Goal: Task Accomplishment & Management: Manage account settings

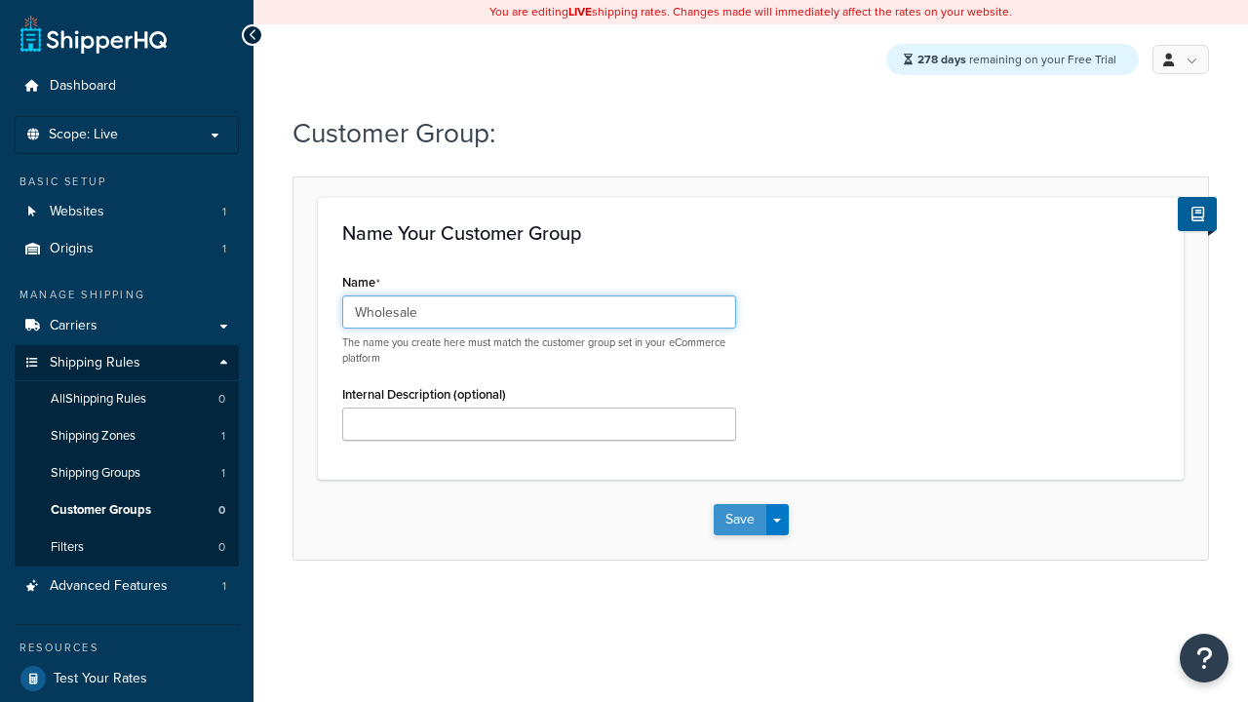
type input "Wholesale"
click at [739, 521] on button "Save" at bounding box center [740, 519] width 53 height 31
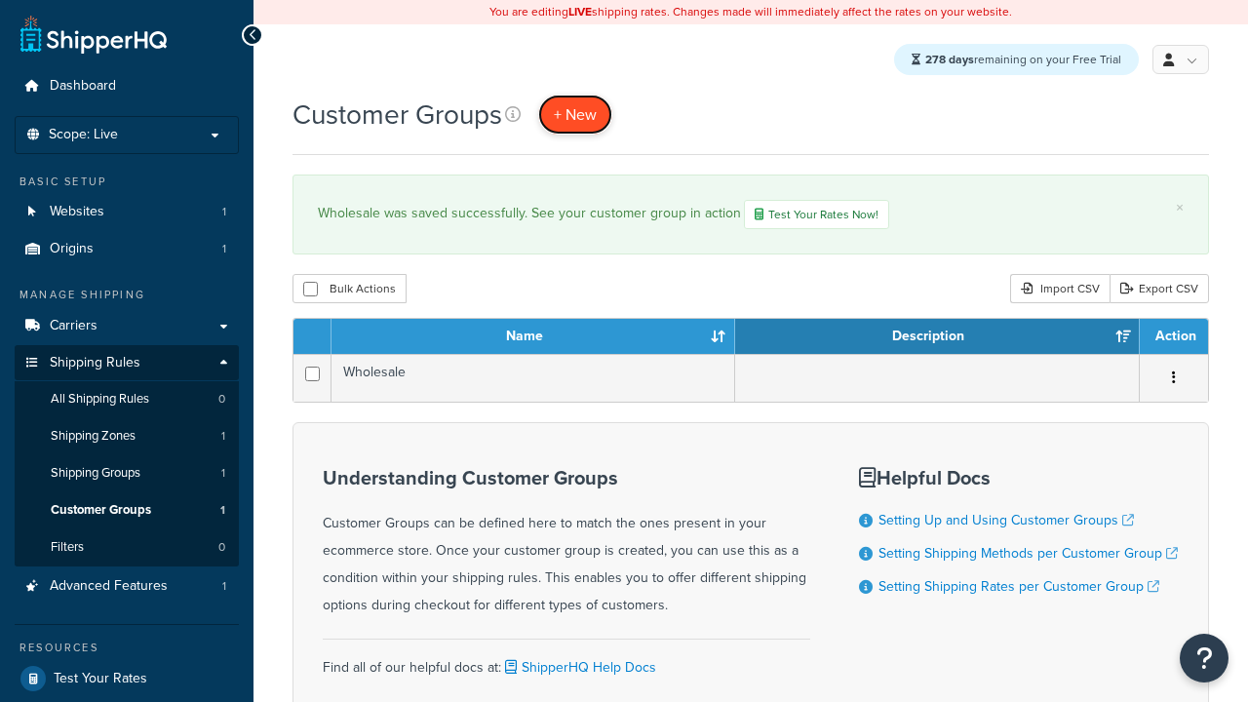
click at [576, 115] on span "+ New" at bounding box center [575, 114] width 43 height 22
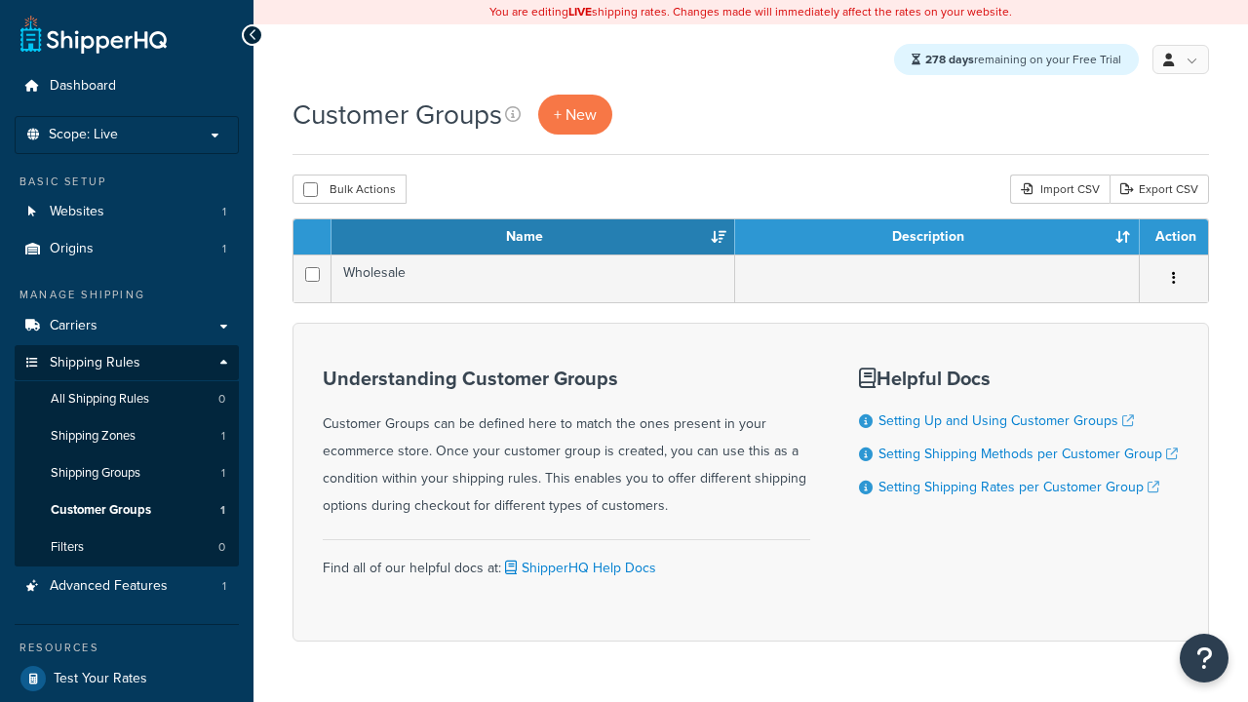
click at [533, 239] on th "Name" at bounding box center [533, 236] width 404 height 35
click at [937, 239] on th "Description" at bounding box center [937, 236] width 405 height 35
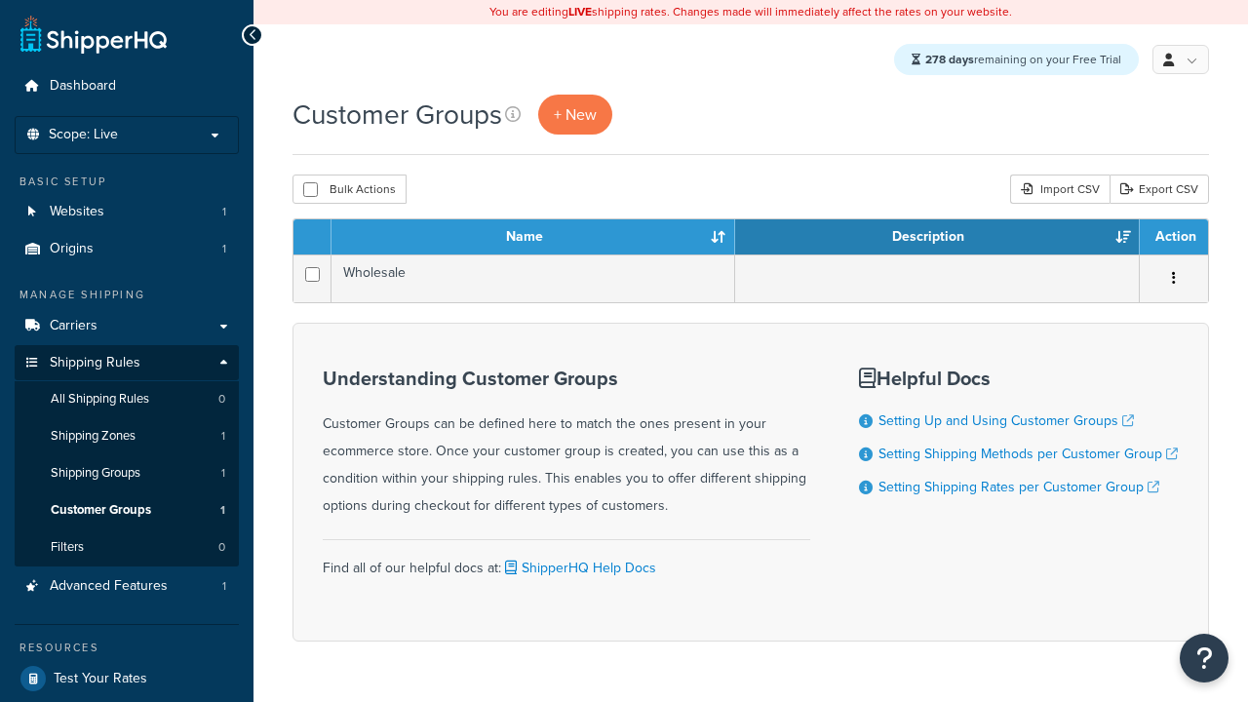
click at [937, 239] on th "Description" at bounding box center [937, 236] width 405 height 35
click at [1173, 239] on th "Action" at bounding box center [1174, 236] width 68 height 35
click at [514, 115] on icon at bounding box center [513, 114] width 16 height 16
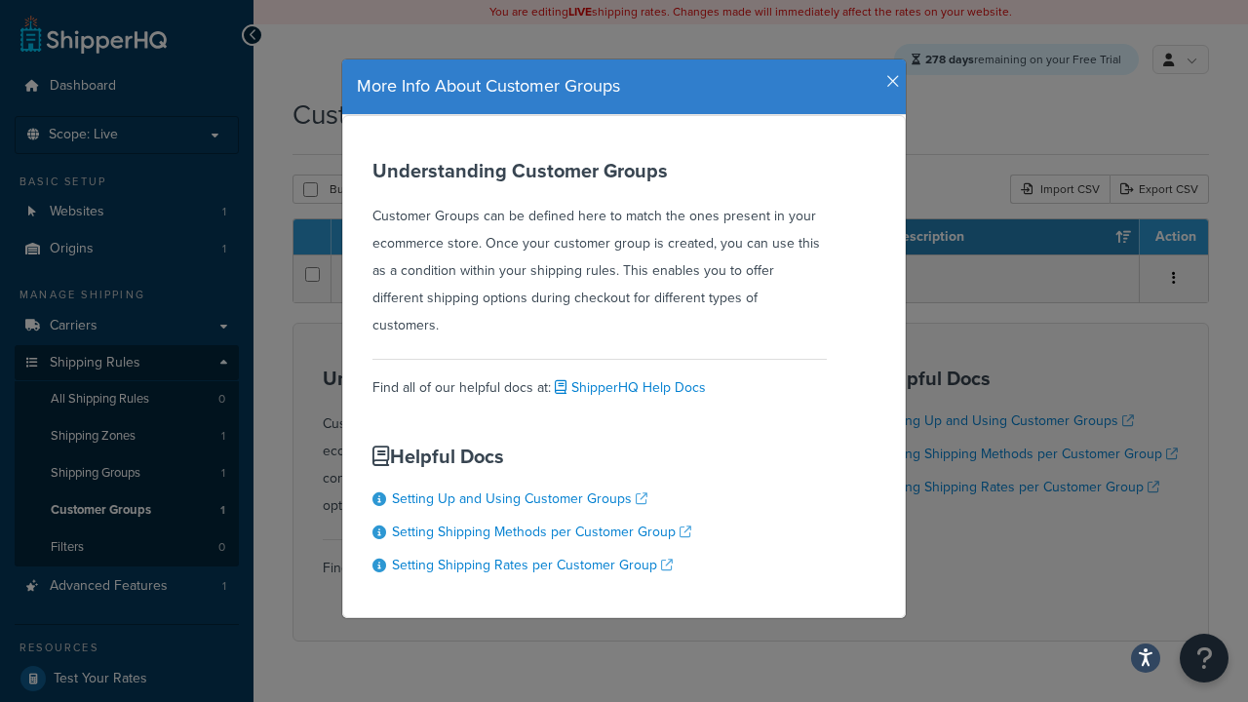
click at [888, 74] on icon "button" at bounding box center [893, 82] width 14 height 18
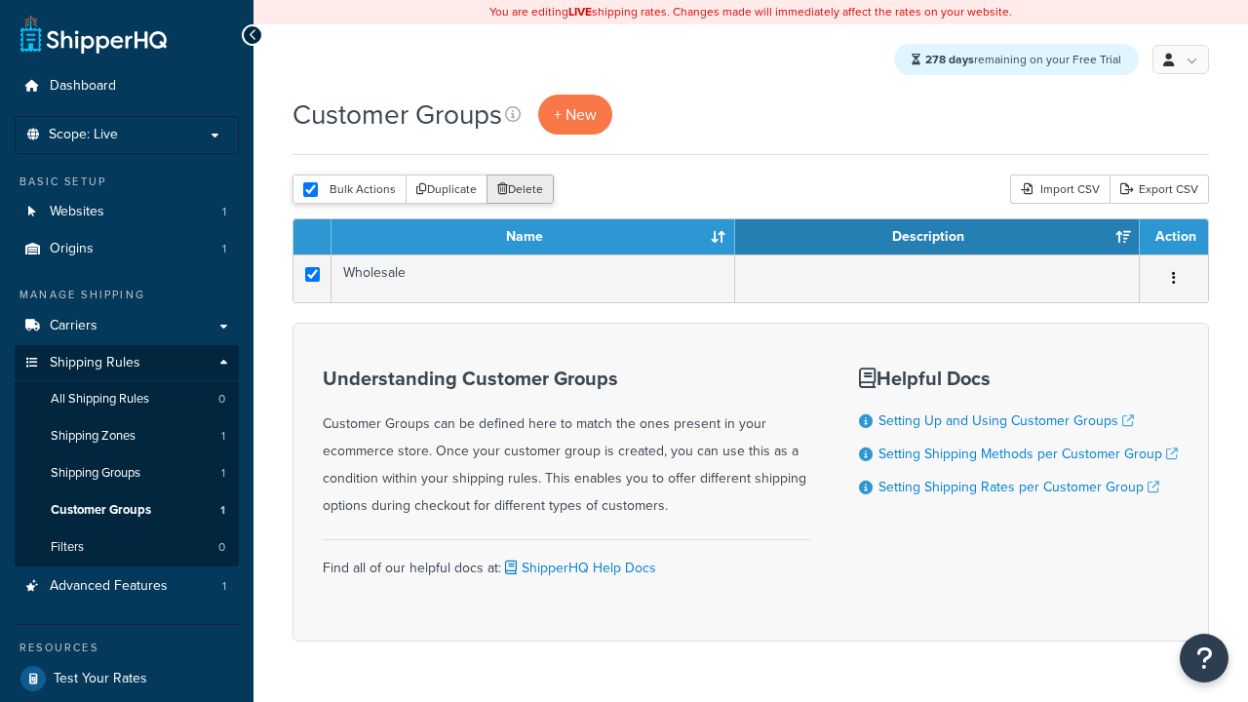
click at [519, 191] on button "Delete" at bounding box center [519, 188] width 67 height 29
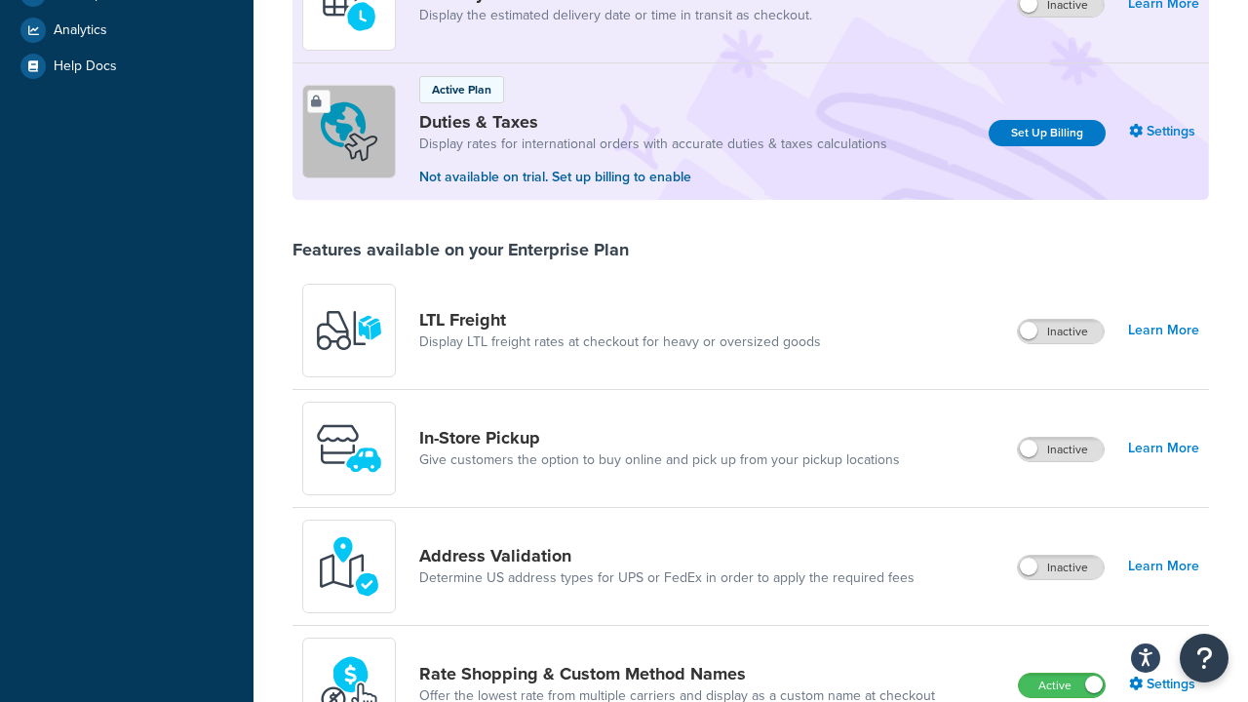
scroll to position [960, 0]
